Goal: Find specific page/section: Find specific page/section

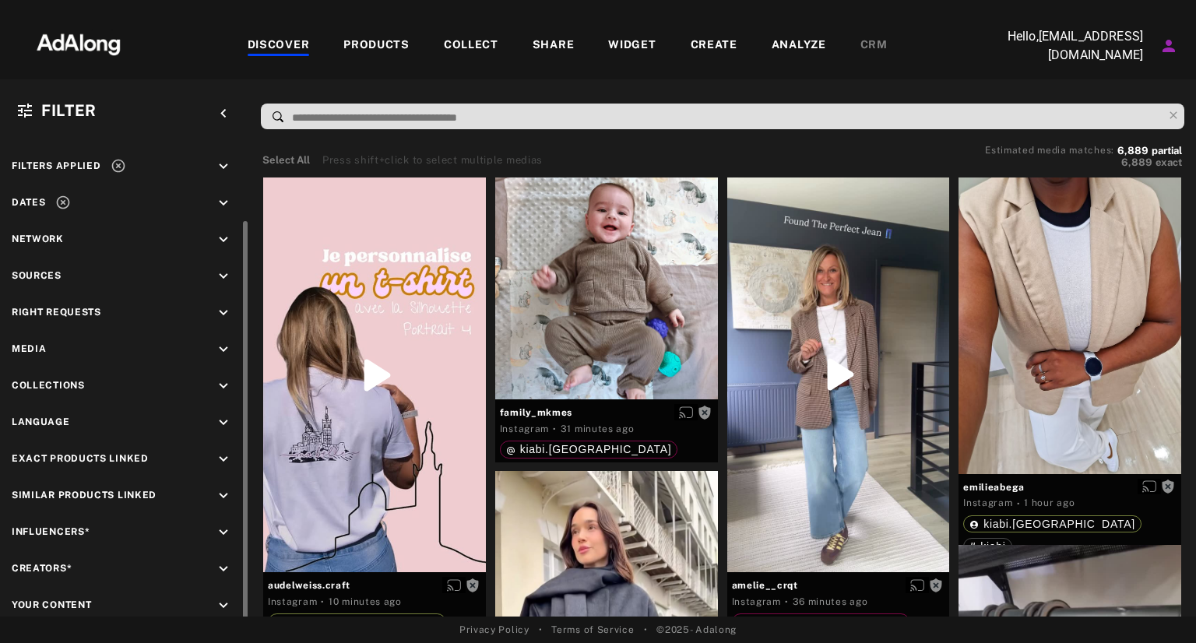
scroll to position [55, 0]
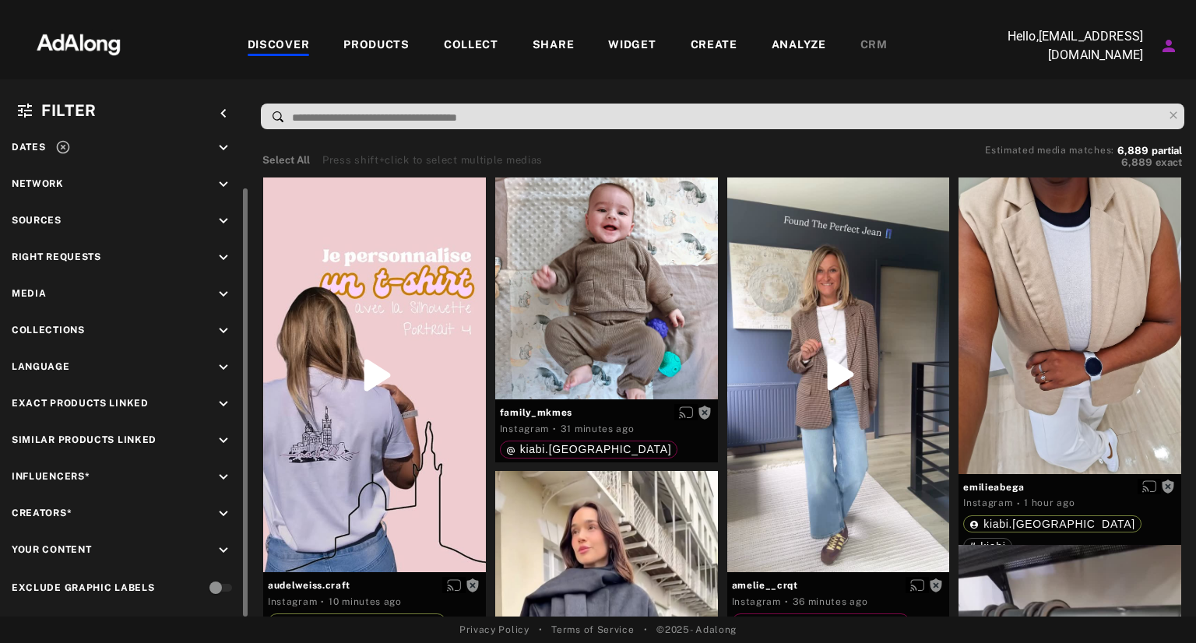
click at [146, 331] on div "Collections keyboard_arrow_down" at bounding box center [125, 332] width 226 height 21
click at [224, 329] on icon "keyboard_arrow_down" at bounding box center [223, 330] width 17 height 17
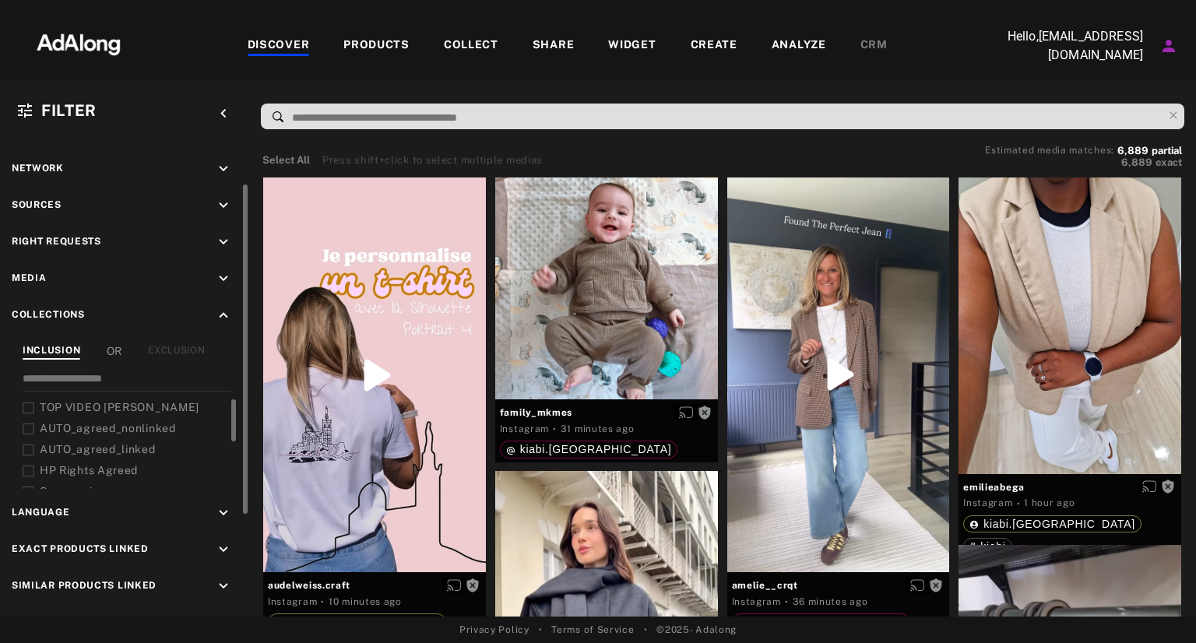
scroll to position [69, 0]
click at [26, 448] on icon at bounding box center [29, 452] width 12 height 12
click at [32, 428] on icon at bounding box center [29, 431] width 12 height 12
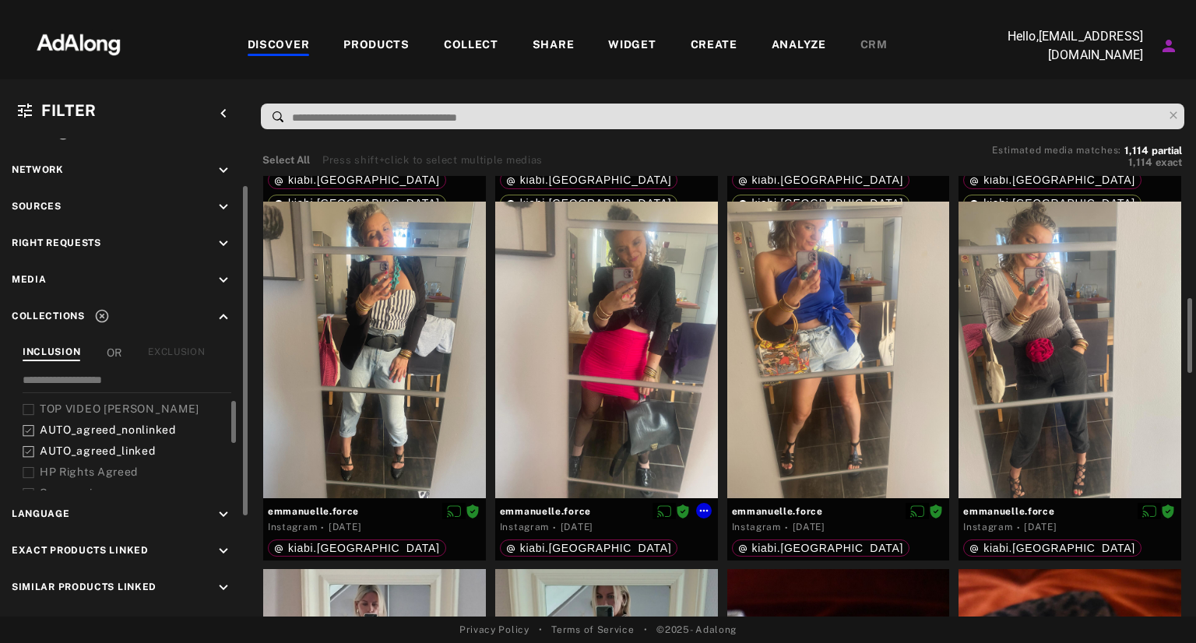
scroll to position [713, 0]
click at [30, 432] on icon at bounding box center [29, 431] width 12 height 12
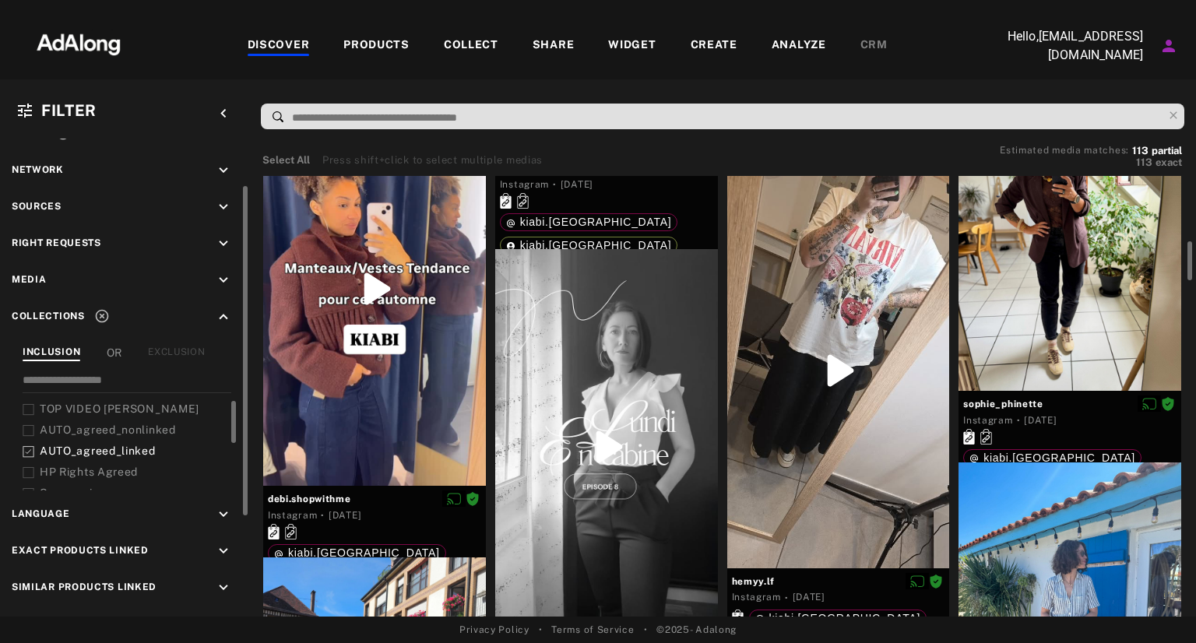
scroll to position [780, 0]
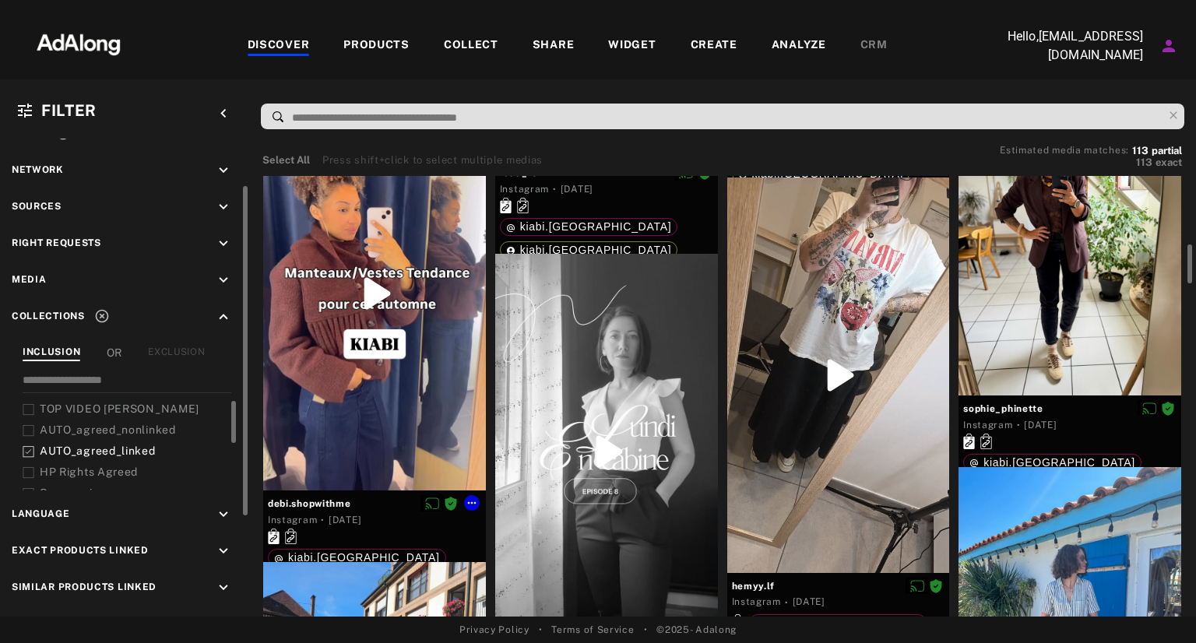
click at [392, 294] on div at bounding box center [374, 293] width 223 height 395
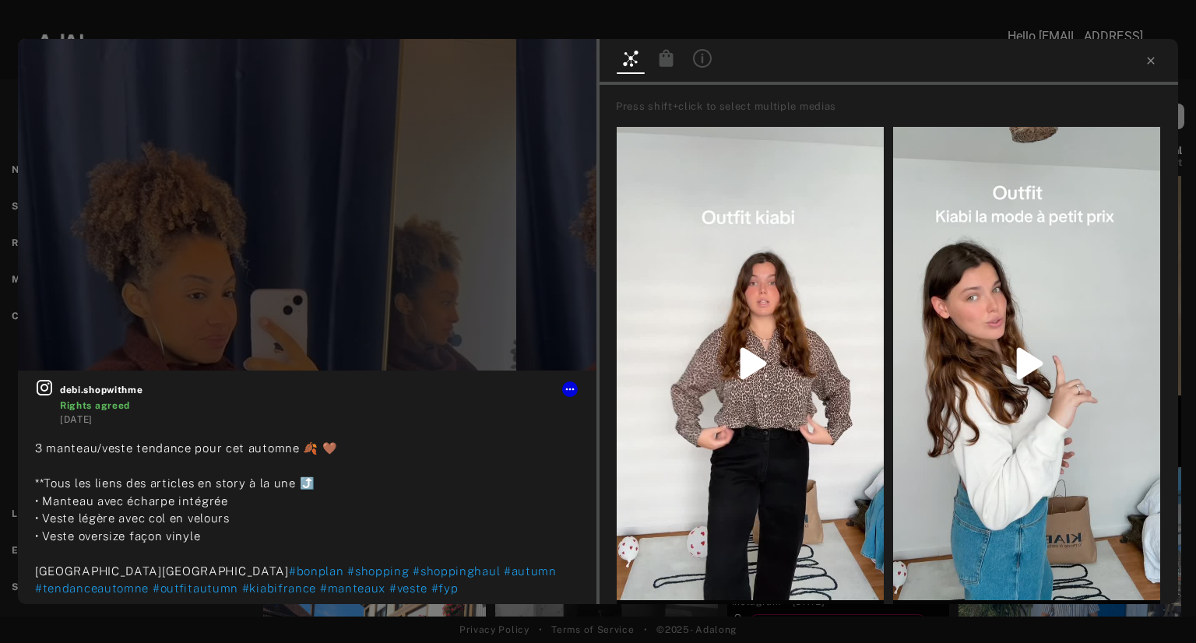
click at [656, 23] on div at bounding box center [598, 13] width 1196 height 27
click at [1145, 55] on icon at bounding box center [1151, 61] width 12 height 12
